Goal: Information Seeking & Learning: Learn about a topic

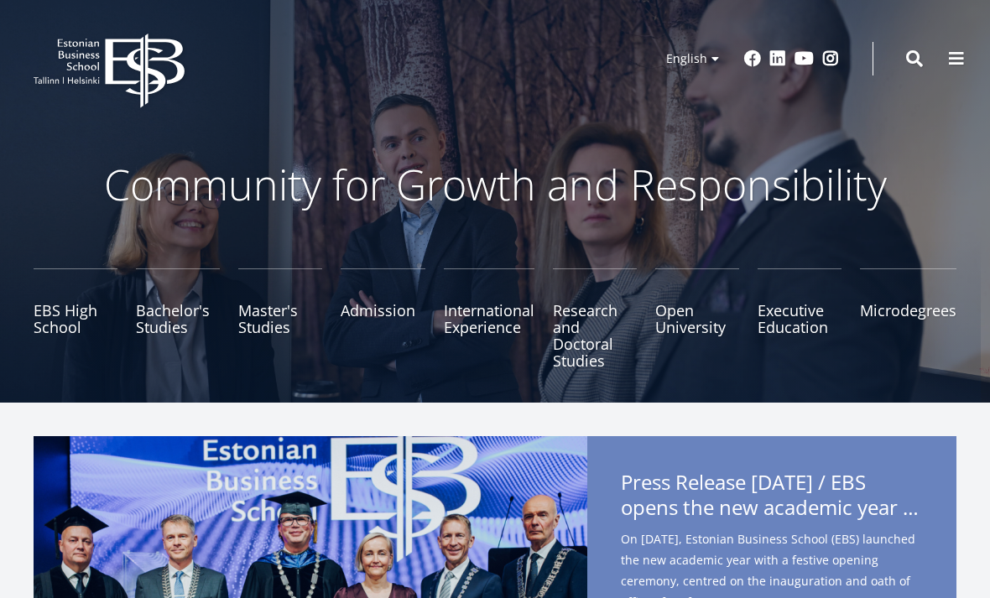
click at [692, 112] on link "Russian" at bounding box center [686, 108] width 84 height 24
click at [705, 111] on link "Russian" at bounding box center [686, 108] width 84 height 24
click at [706, 116] on link "Russian" at bounding box center [686, 108] width 84 height 24
click at [692, 119] on link "Russian" at bounding box center [686, 108] width 84 height 24
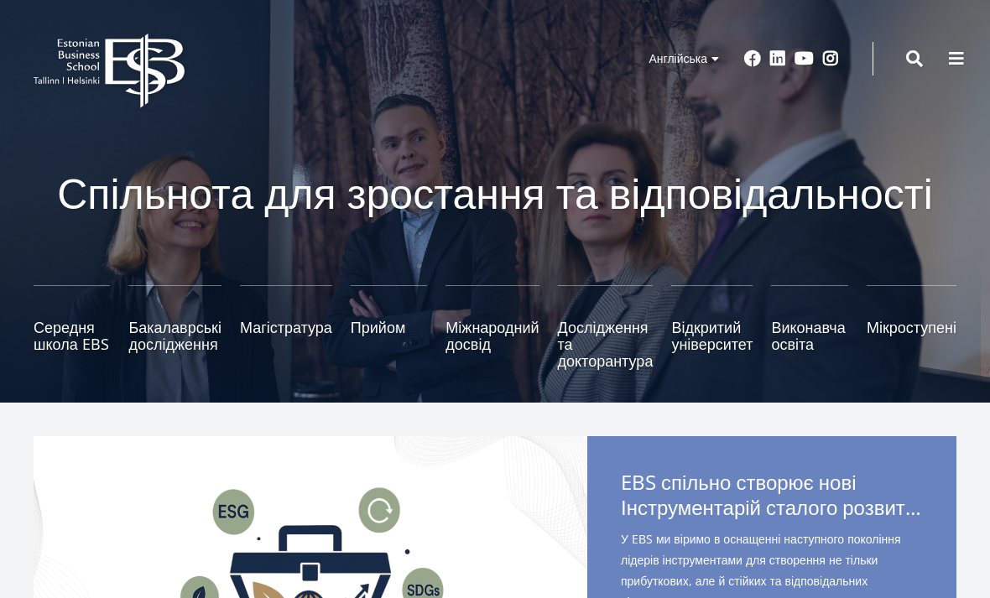
click at [152, 343] on link "Бакалаврські дослідження" at bounding box center [174, 327] width 92 height 84
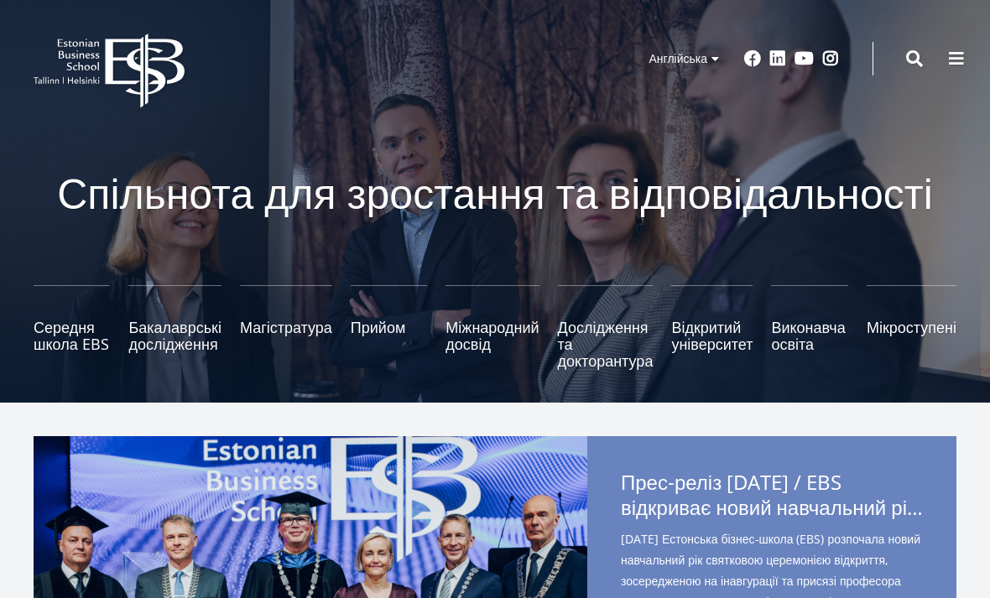
click at [956, 71] on button at bounding box center [957, 59] width 34 height 34
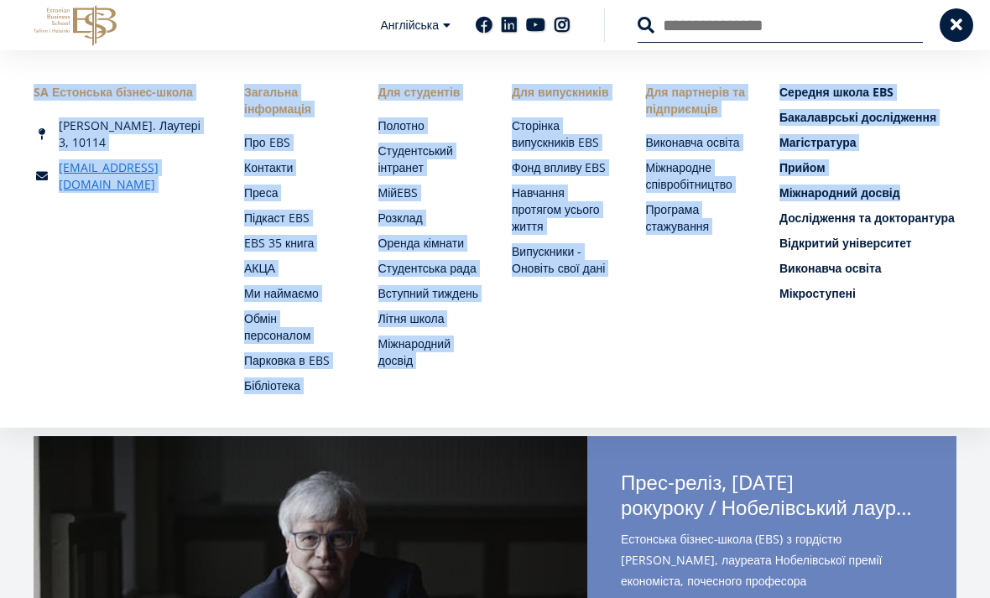
click at [693, 321] on li "Для партнерів та підприємців Виконавча освіта Міжнародне співробітництво Програ…" at bounding box center [680, 239] width 134 height 310
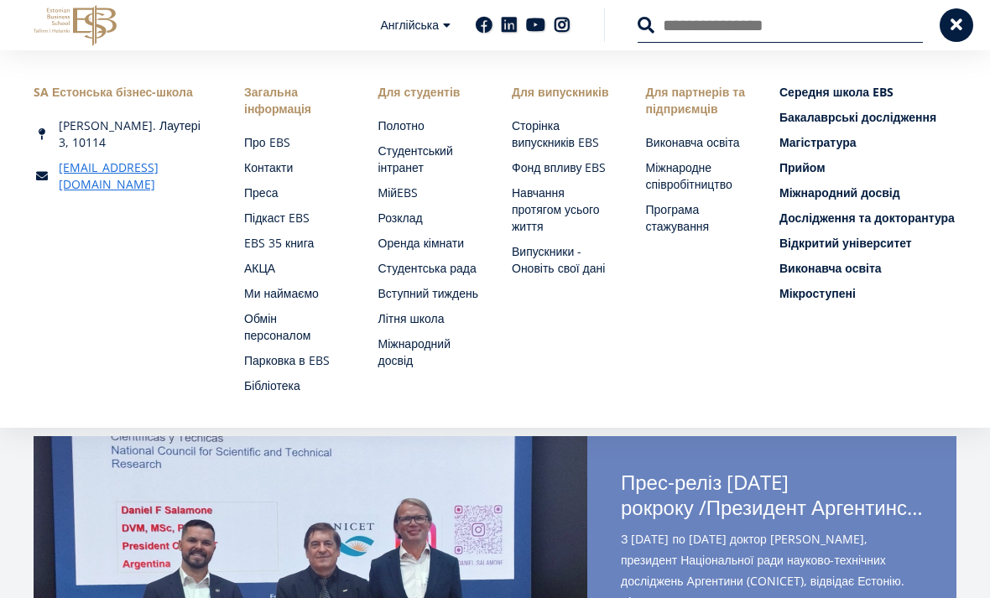
click at [611, 403] on div "SA Естонська бізнес-школа А. Лаутері 3, 10114 ebs@ebs.ee Social Links Facebook …" at bounding box center [495, 239] width 990 height 378
click at [816, 167] on link "Прийом" at bounding box center [868, 167] width 177 height 17
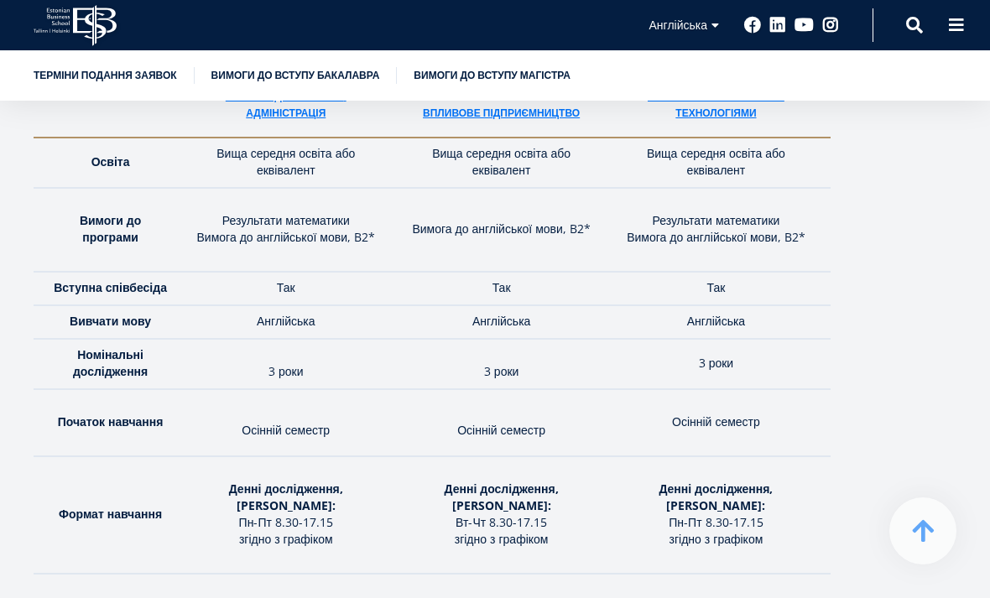
scroll to position [2524, 0]
